Goal: Check status: Check status

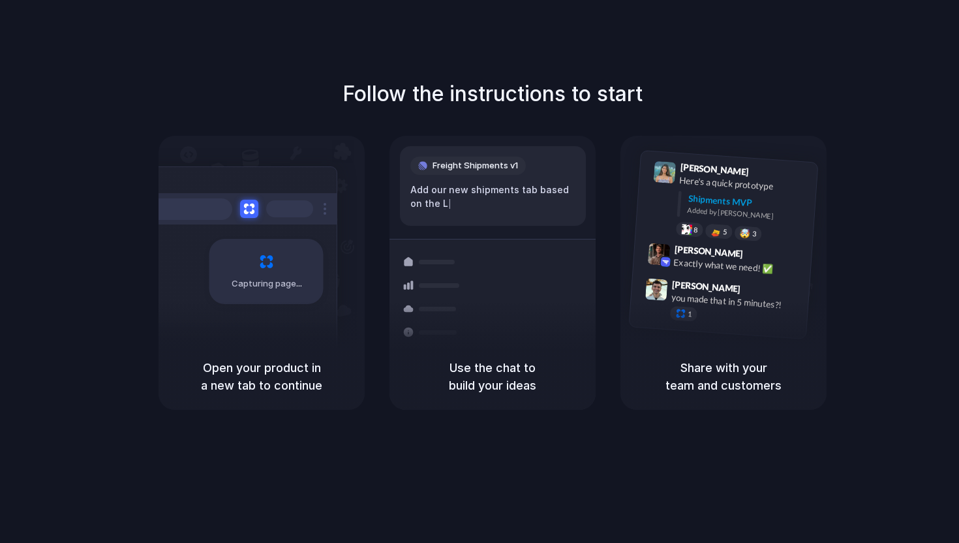
click at [245, 288] on span "Capturing page" at bounding box center [268, 283] width 72 height 13
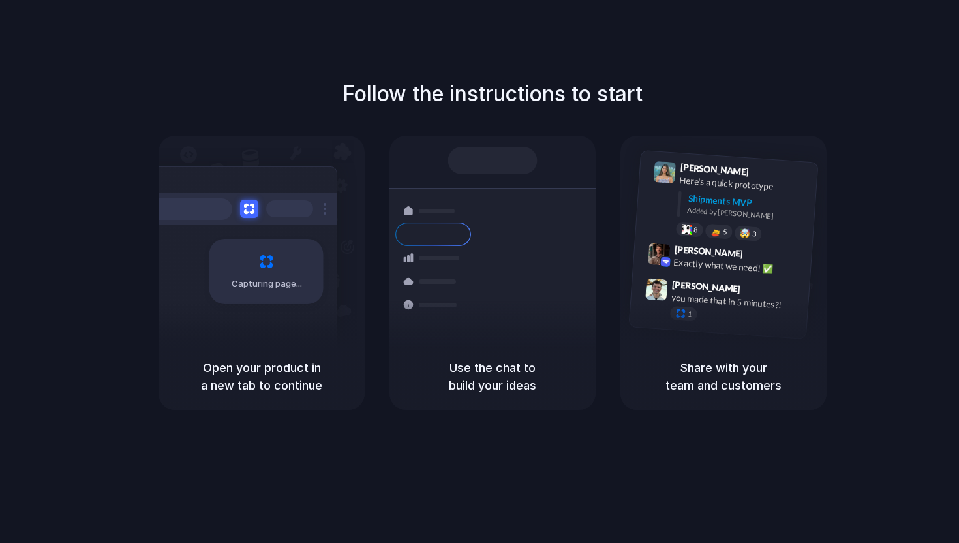
click at [494, 145] on div "Shipments Container from [GEOGRAPHIC_DATA] 40ft • ETA [DATE] • In transit Expre…" at bounding box center [492, 239] width 206 height 207
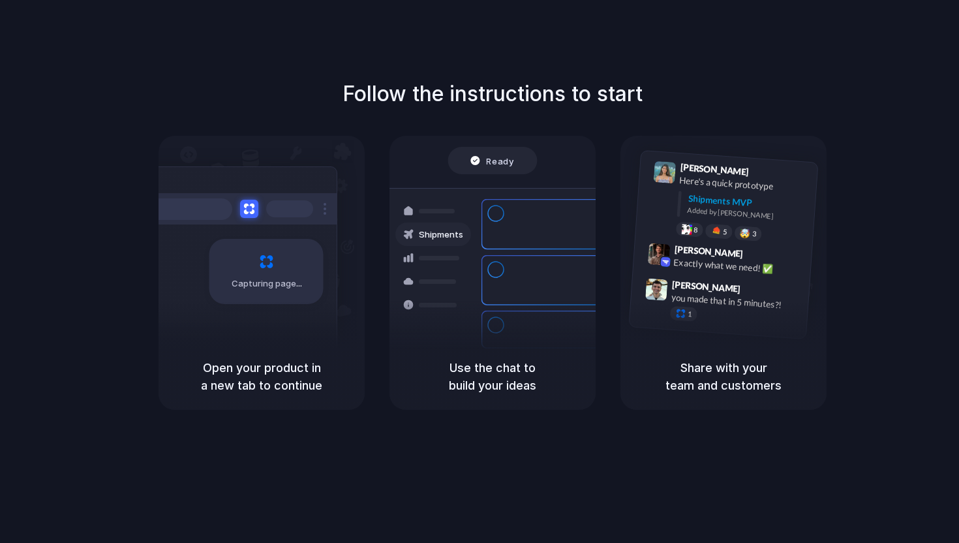
click at [259, 372] on h5 "Open your product in a new tab to continue" at bounding box center [261, 376] width 175 height 35
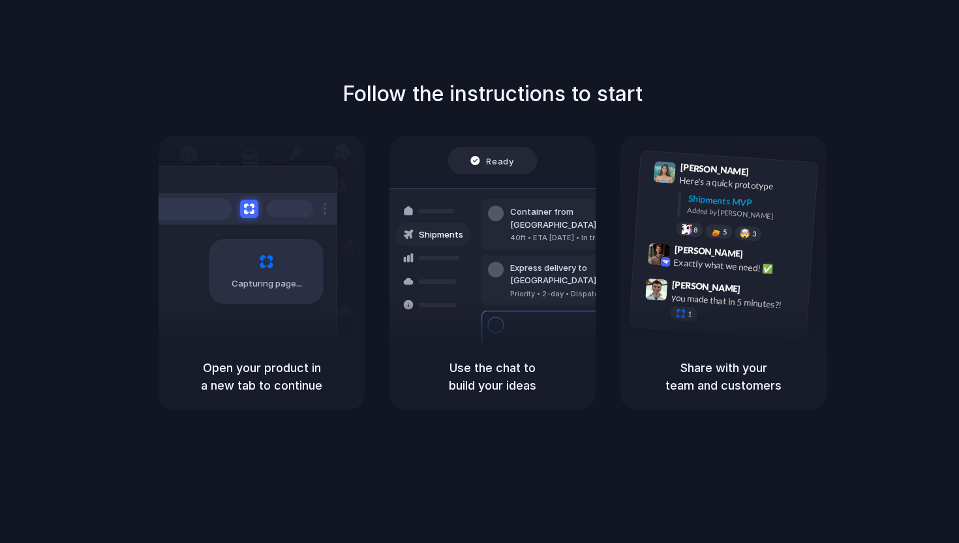
drag, startPoint x: 259, startPoint y: 372, endPoint x: 402, endPoint y: 317, distance: 153.2
click at [402, 317] on div "Capturing page Open your product in a new tab to continue Ready Shipments Conta…" at bounding box center [492, 273] width 668 height 274
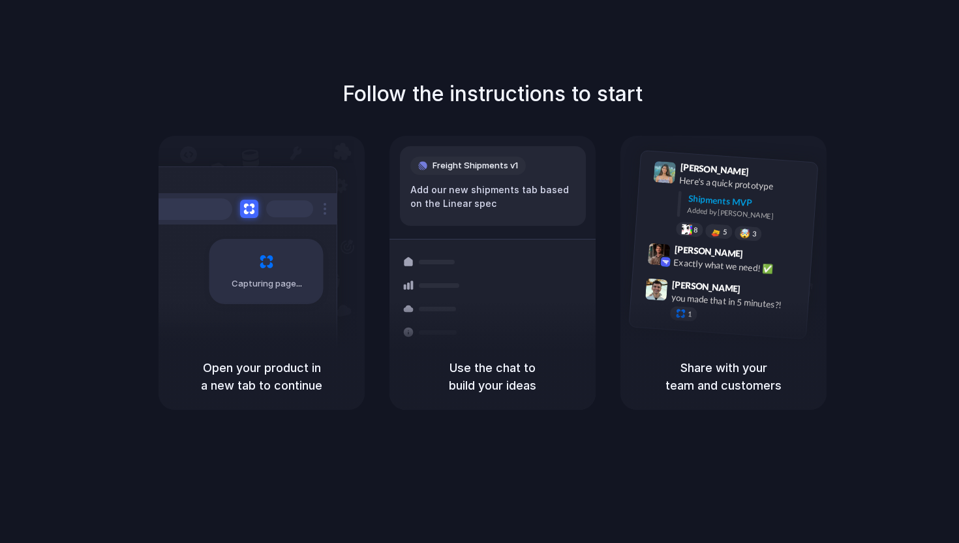
click at [241, 291] on div "Capturing page" at bounding box center [266, 271] width 114 height 65
click at [279, 271] on div "Capturing page" at bounding box center [266, 271] width 114 height 65
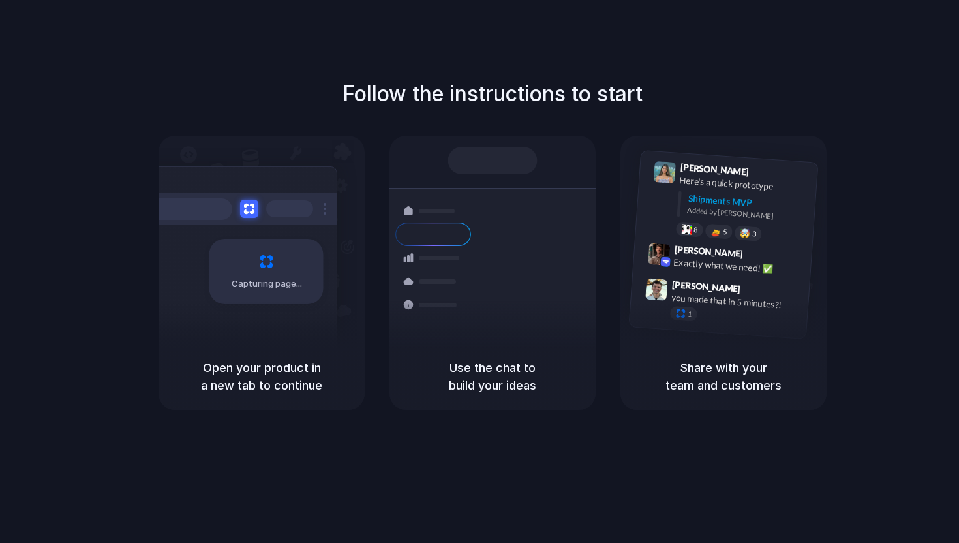
click at [326, 211] on div at bounding box center [239, 208] width 196 height 31
